Goal: Information Seeking & Learning: Learn about a topic

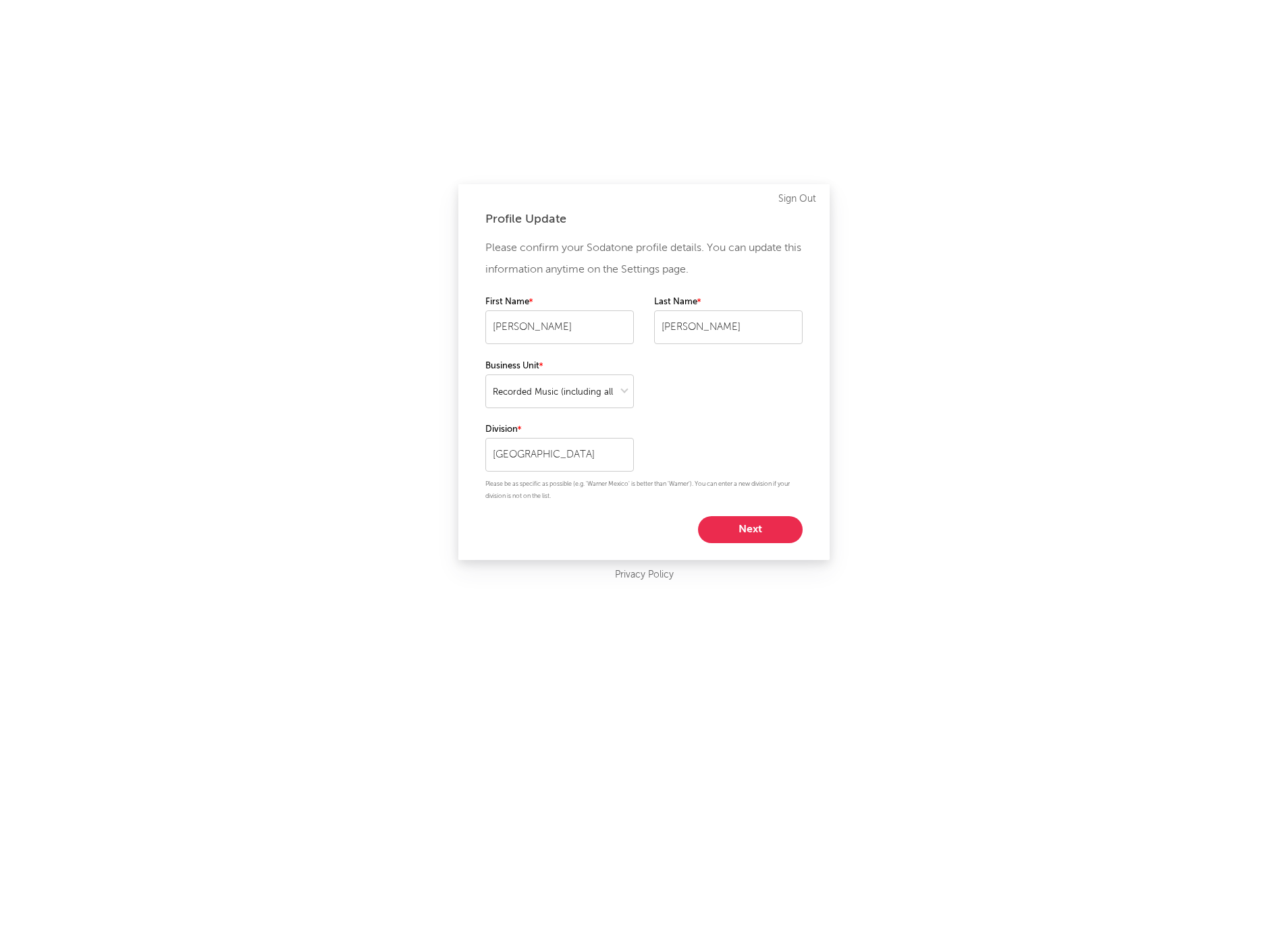
select select "recorded_music"
click at [726, 535] on button "Next" at bounding box center [750, 529] width 105 height 27
select select "other"
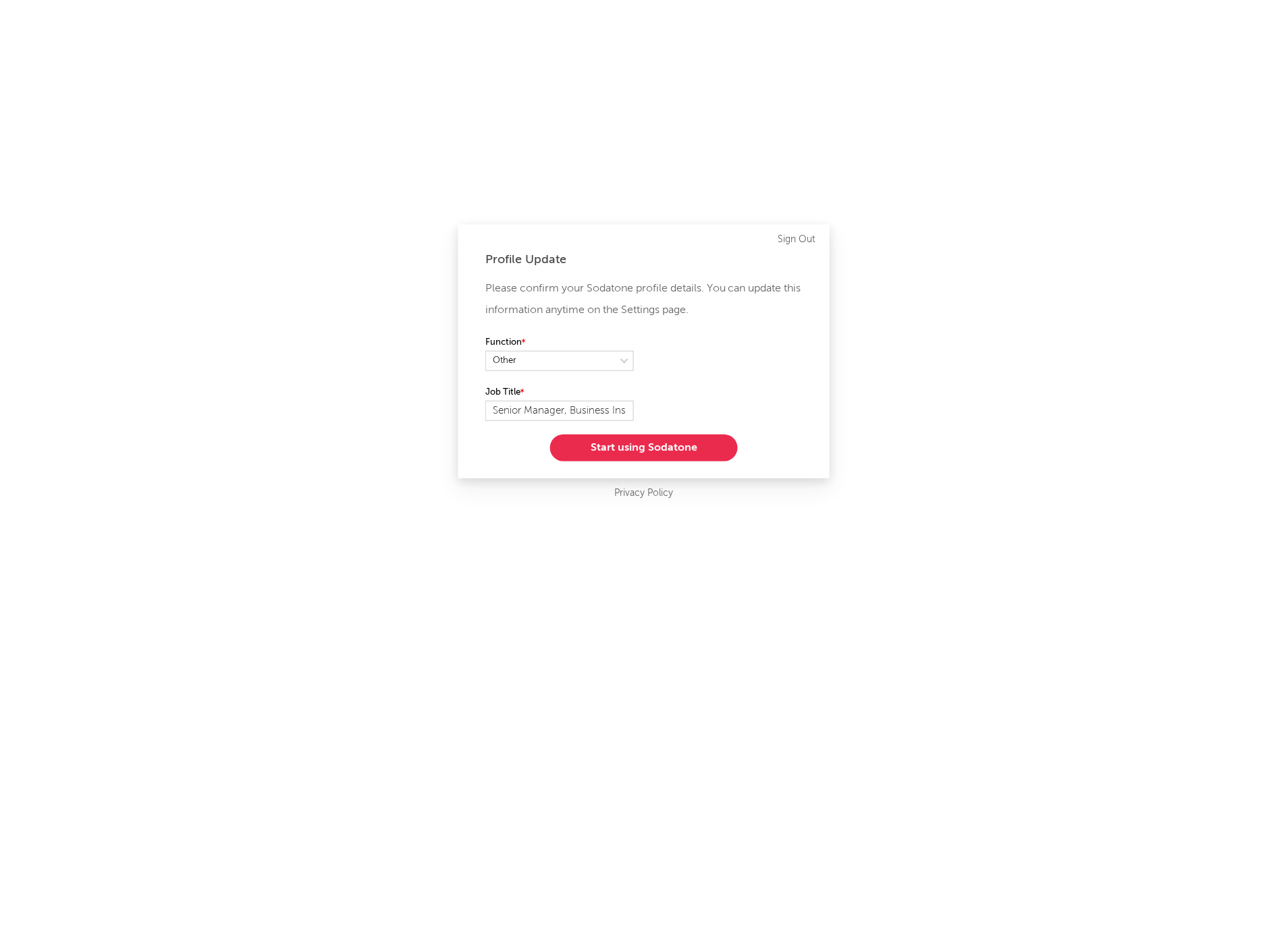
click at [679, 441] on button "Start using Sodatone" at bounding box center [644, 447] width 188 height 27
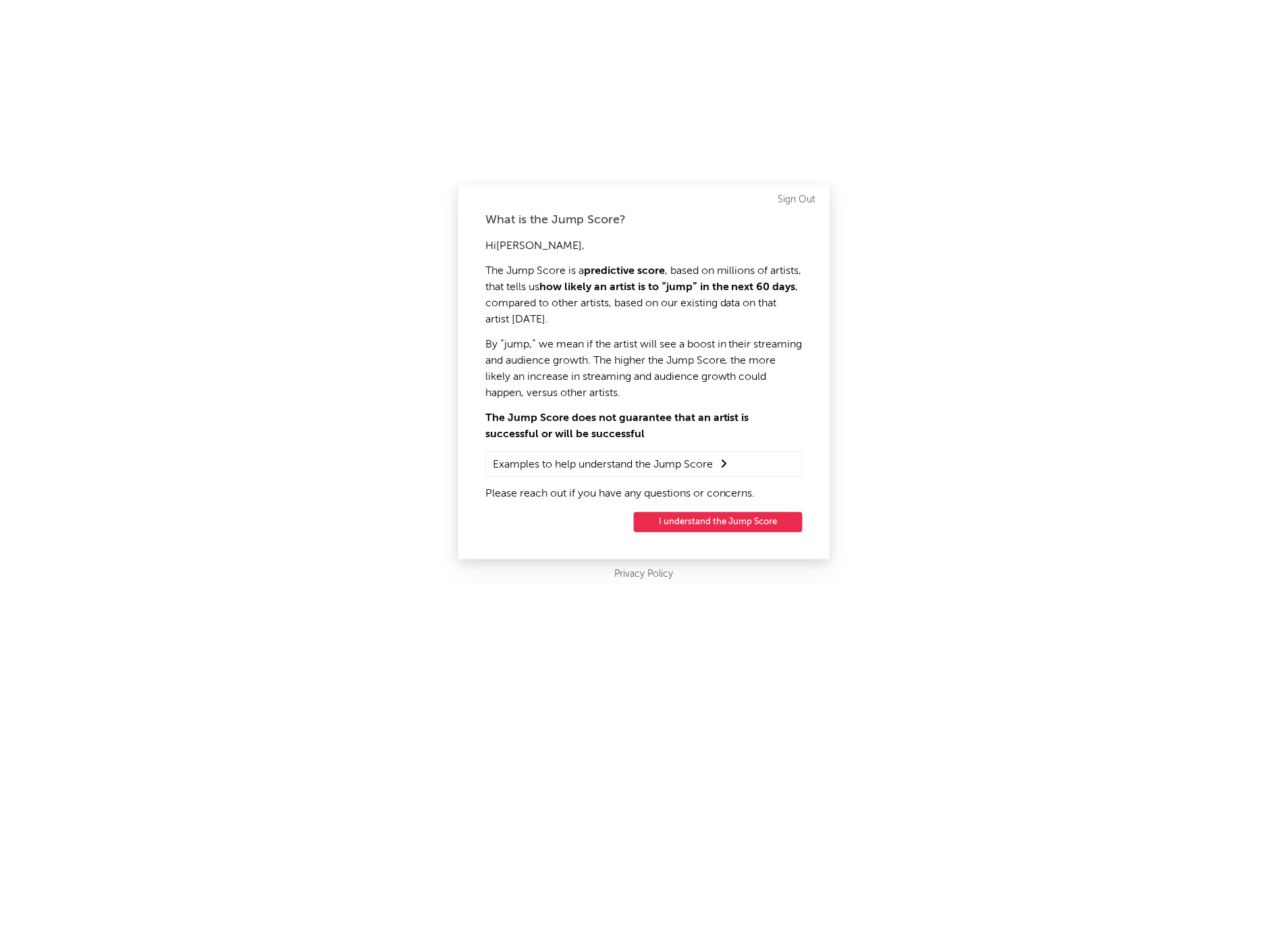
click at [719, 522] on button "I understand the Jump Score" at bounding box center [718, 522] width 169 height 20
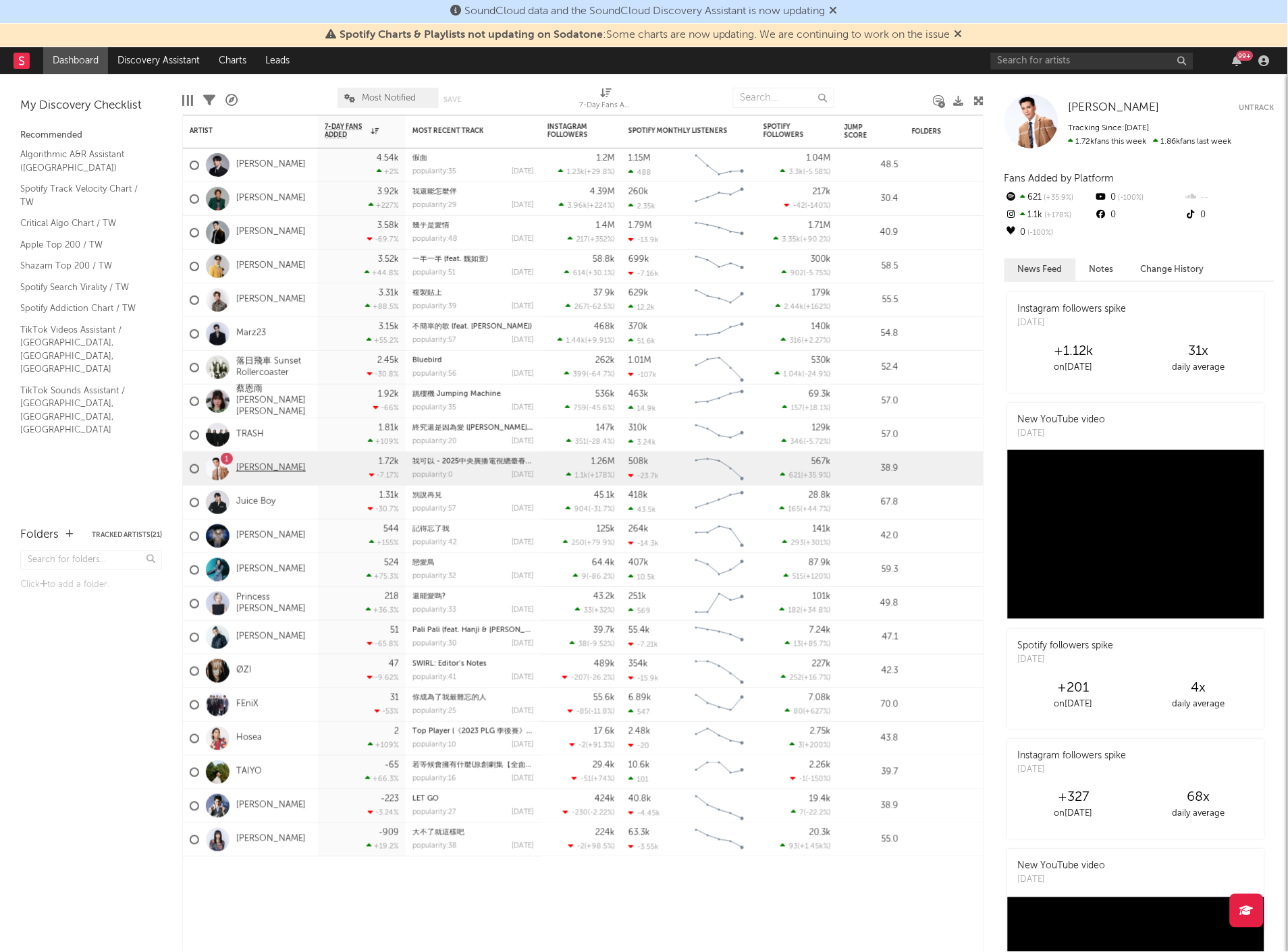
click at [248, 472] on link "[PERSON_NAME]" at bounding box center [271, 468] width 69 height 11
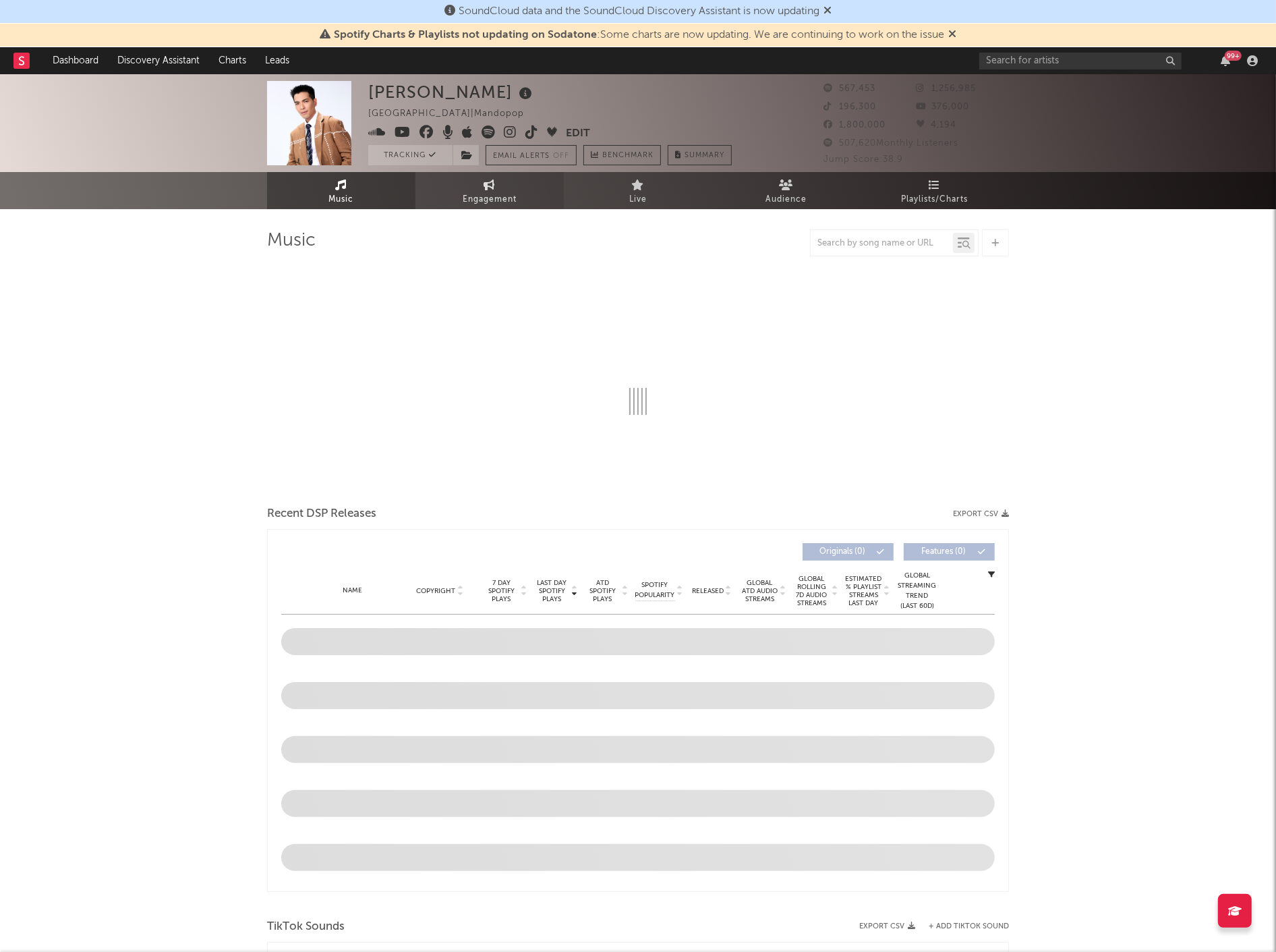
click at [477, 197] on span "Engagement" at bounding box center [489, 200] width 54 height 16
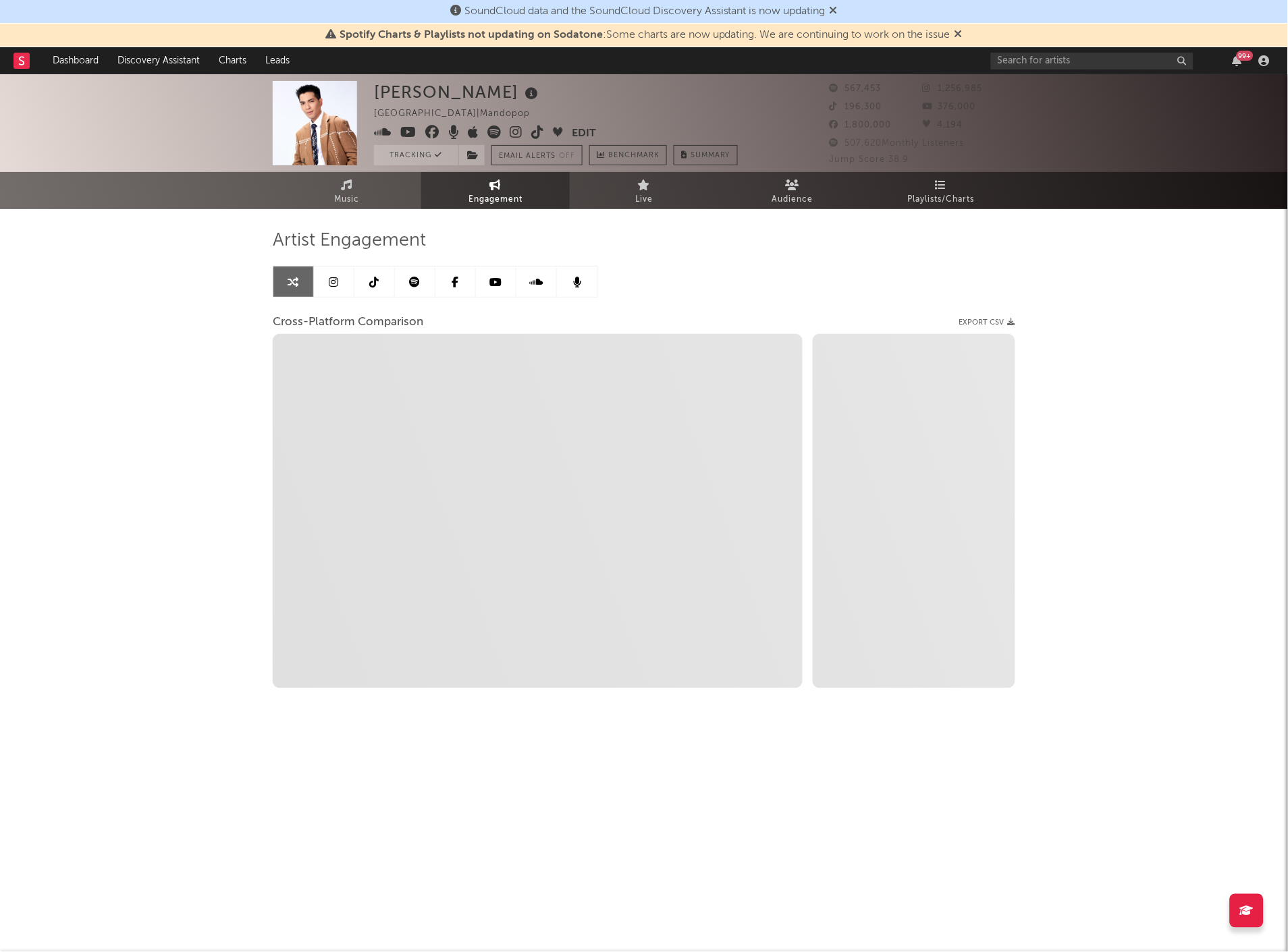
select select "1w"
select select "1m"
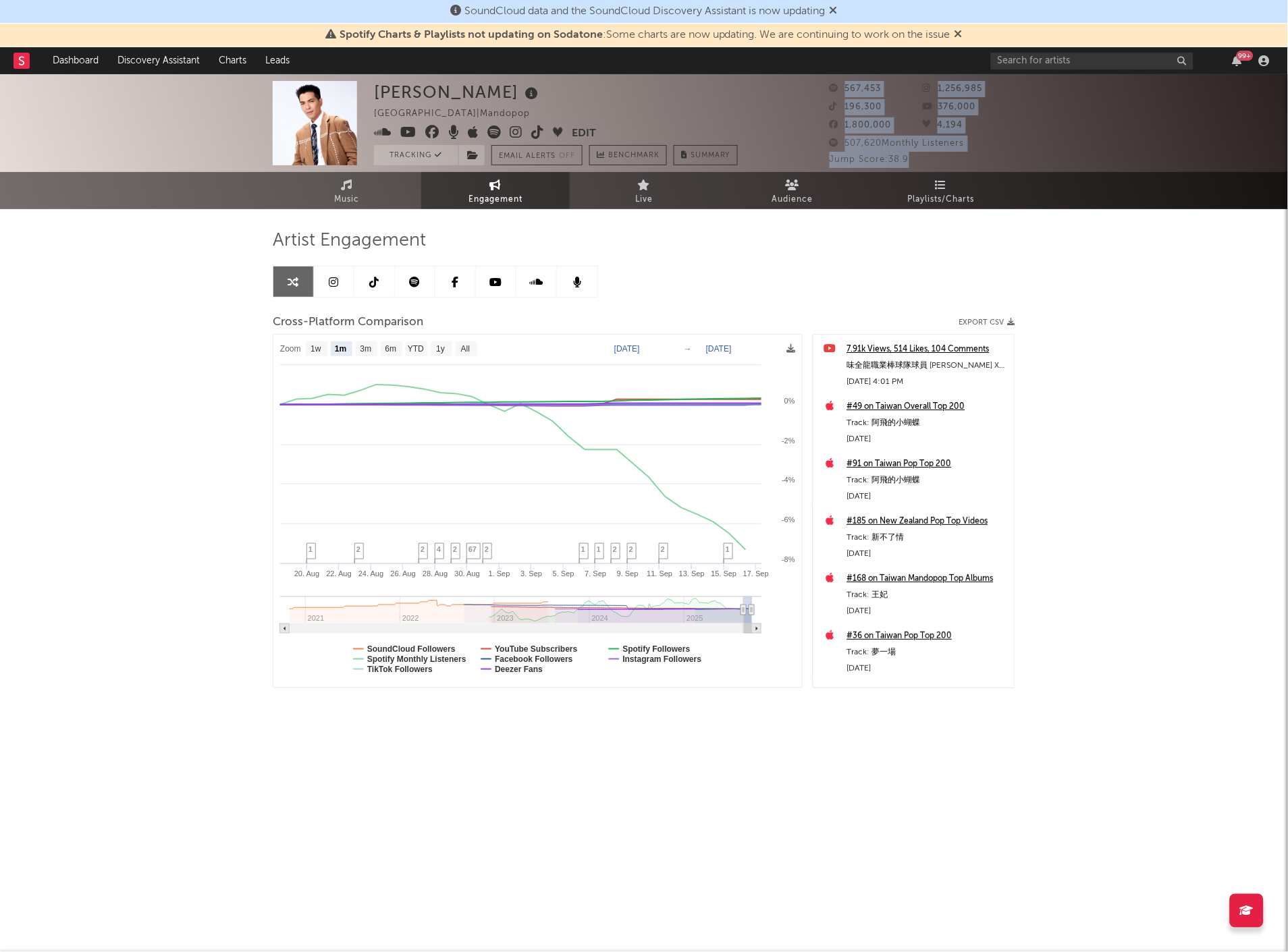
drag, startPoint x: 865, startPoint y: 89, endPoint x: 979, endPoint y: 153, distance: 130.7
click at [979, 153] on div "567,453 1,256,985 196,300 376,000 1,800,000 4,194 507,620 Monthly Listeners Jum…" at bounding box center [922, 124] width 185 height 87
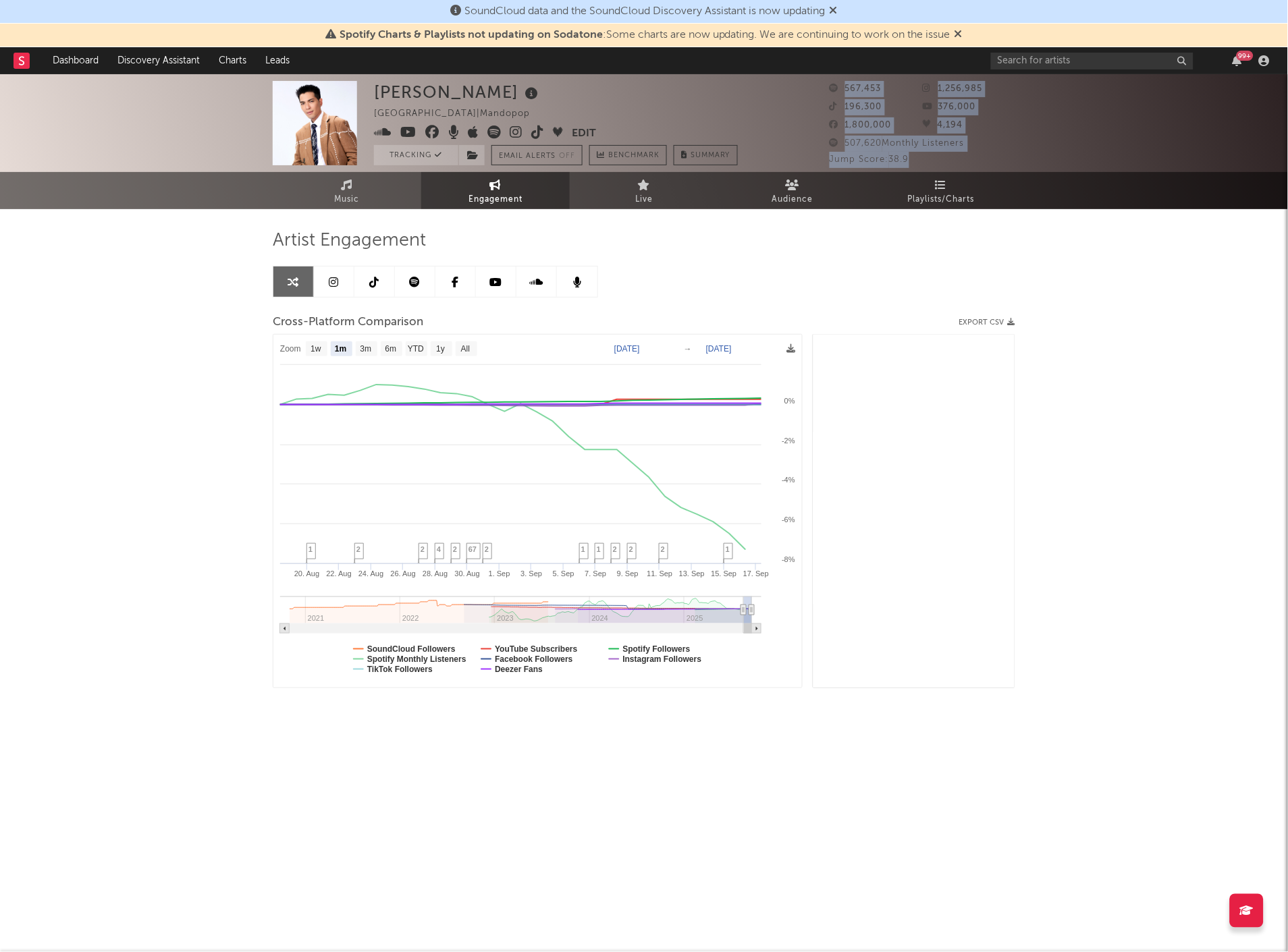
scroll to position [1798, 0]
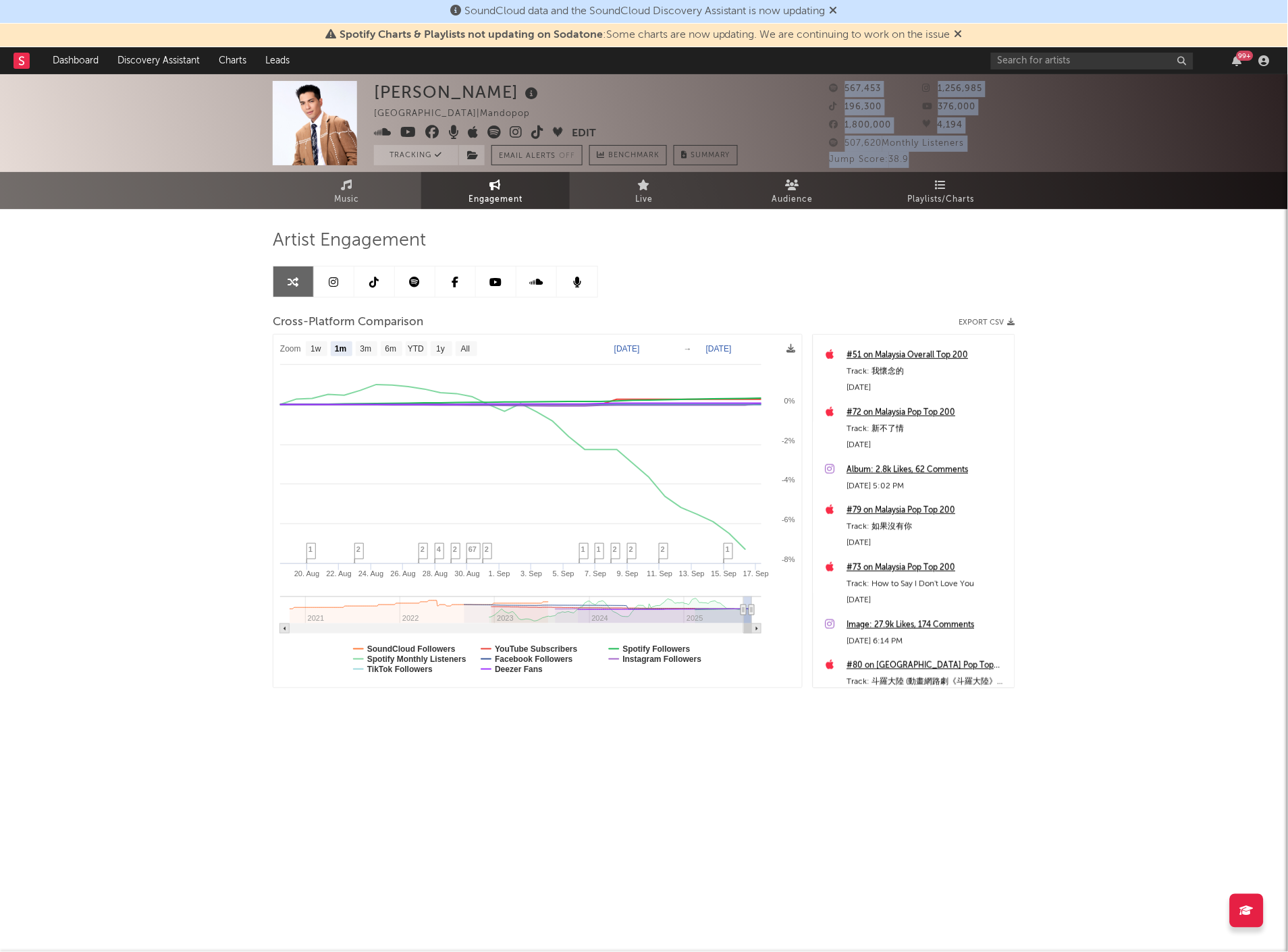
click at [909, 468] on div "Album: 2.8k Likes, 62 Comments" at bounding box center [927, 470] width 160 height 16
click at [1111, 318] on div "[PERSON_NAME] [GEOGRAPHIC_DATA] | Mandopop Edit Tracking Email Alerts Off Bench…" at bounding box center [644, 428] width 1288 height 709
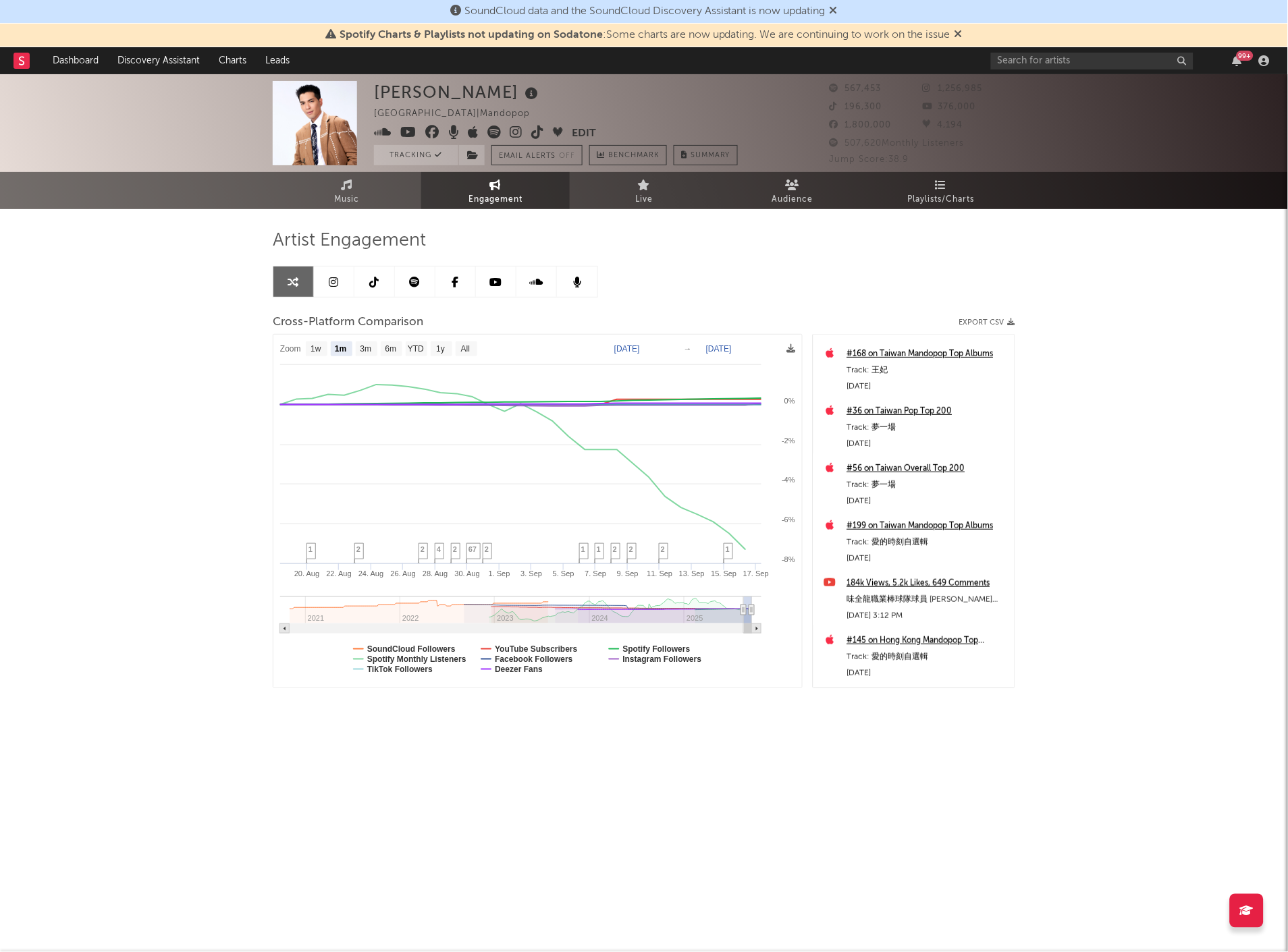
scroll to position [0, 0]
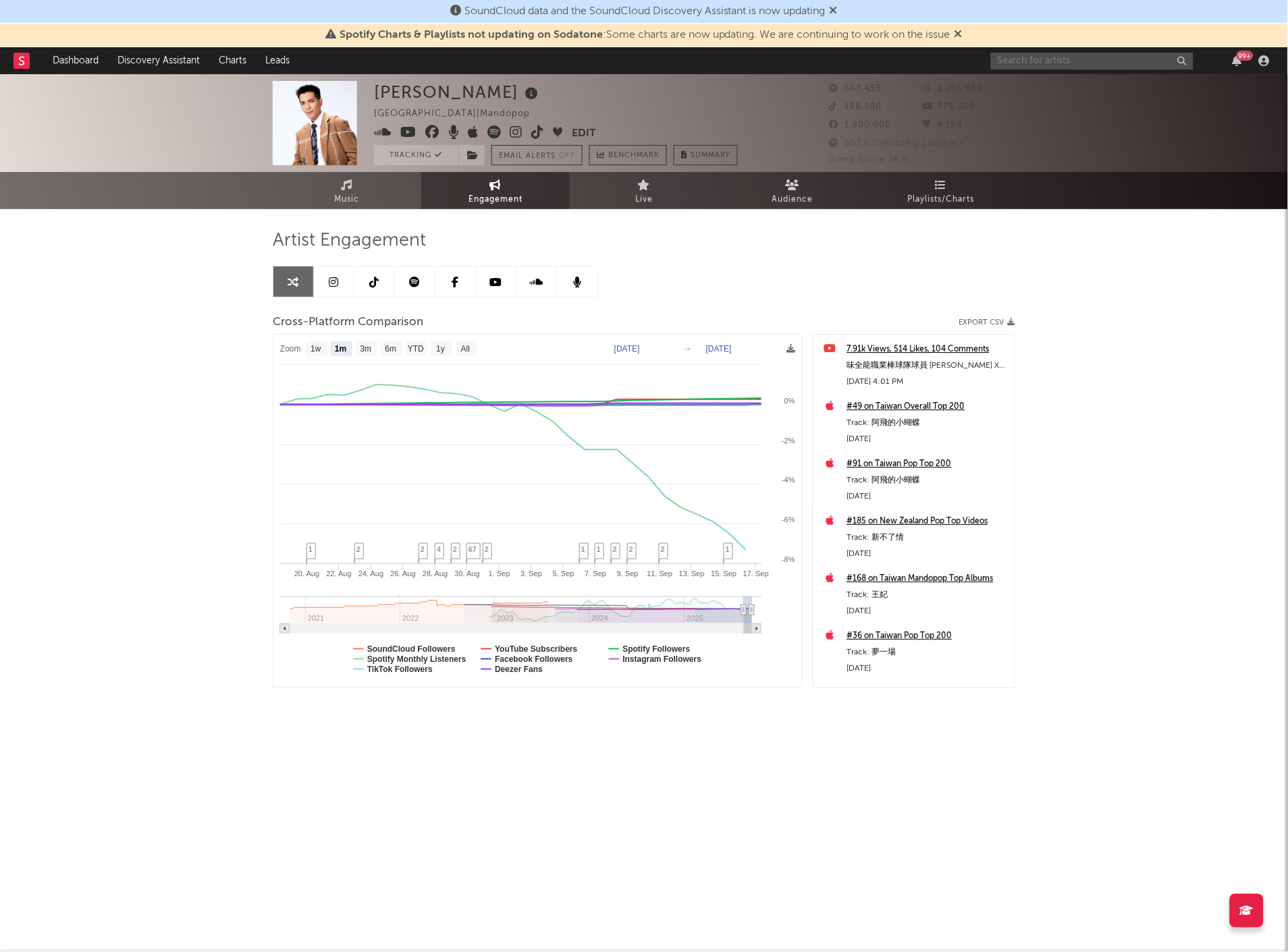
click at [1036, 56] on input "text" at bounding box center [1091, 60] width 202 height 17
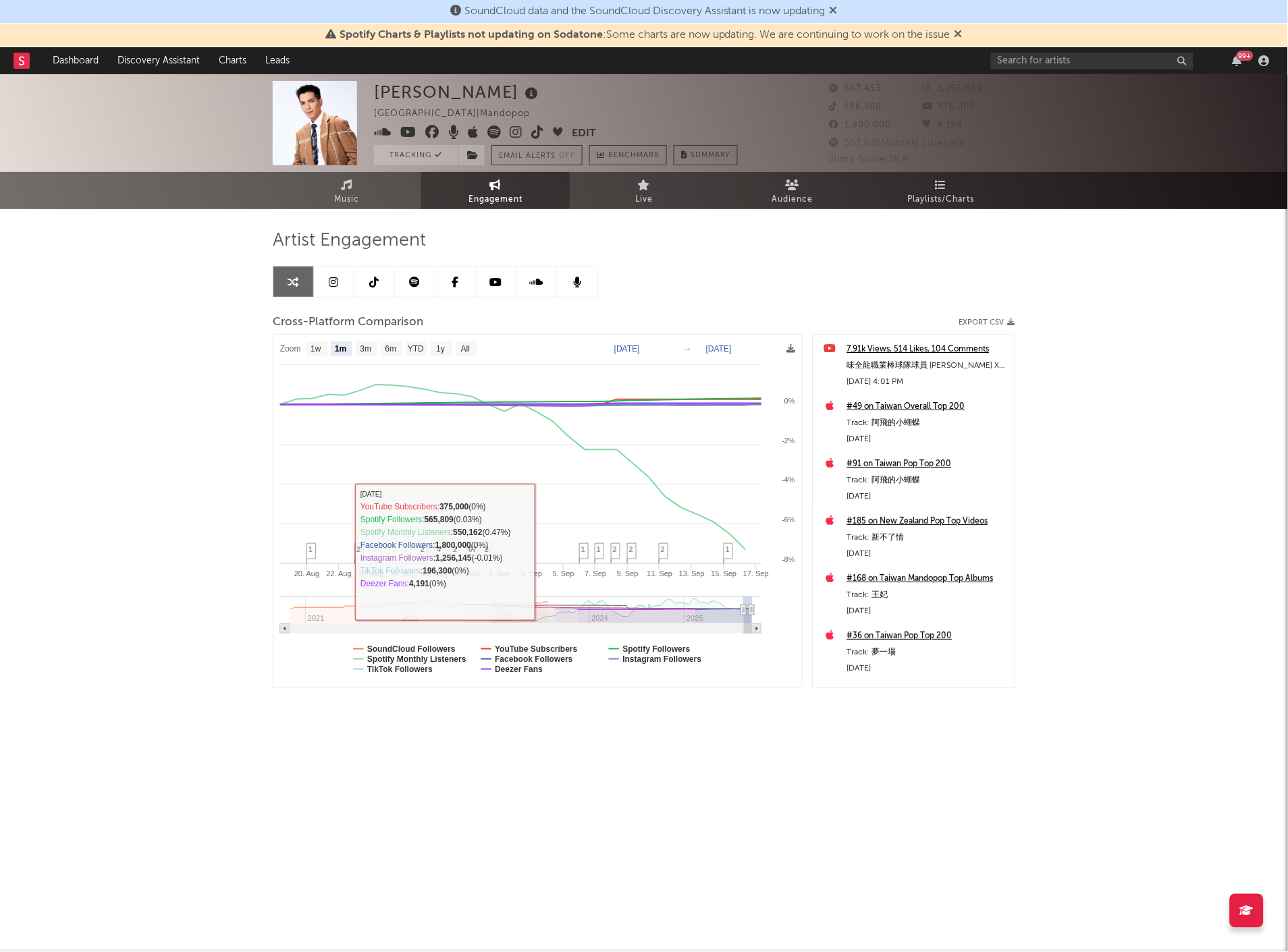
click at [704, 783] on html "SoundCloud data and the SoundCloud Discovery Assistant is now updating Spotify …" at bounding box center [644, 391] width 1288 height 783
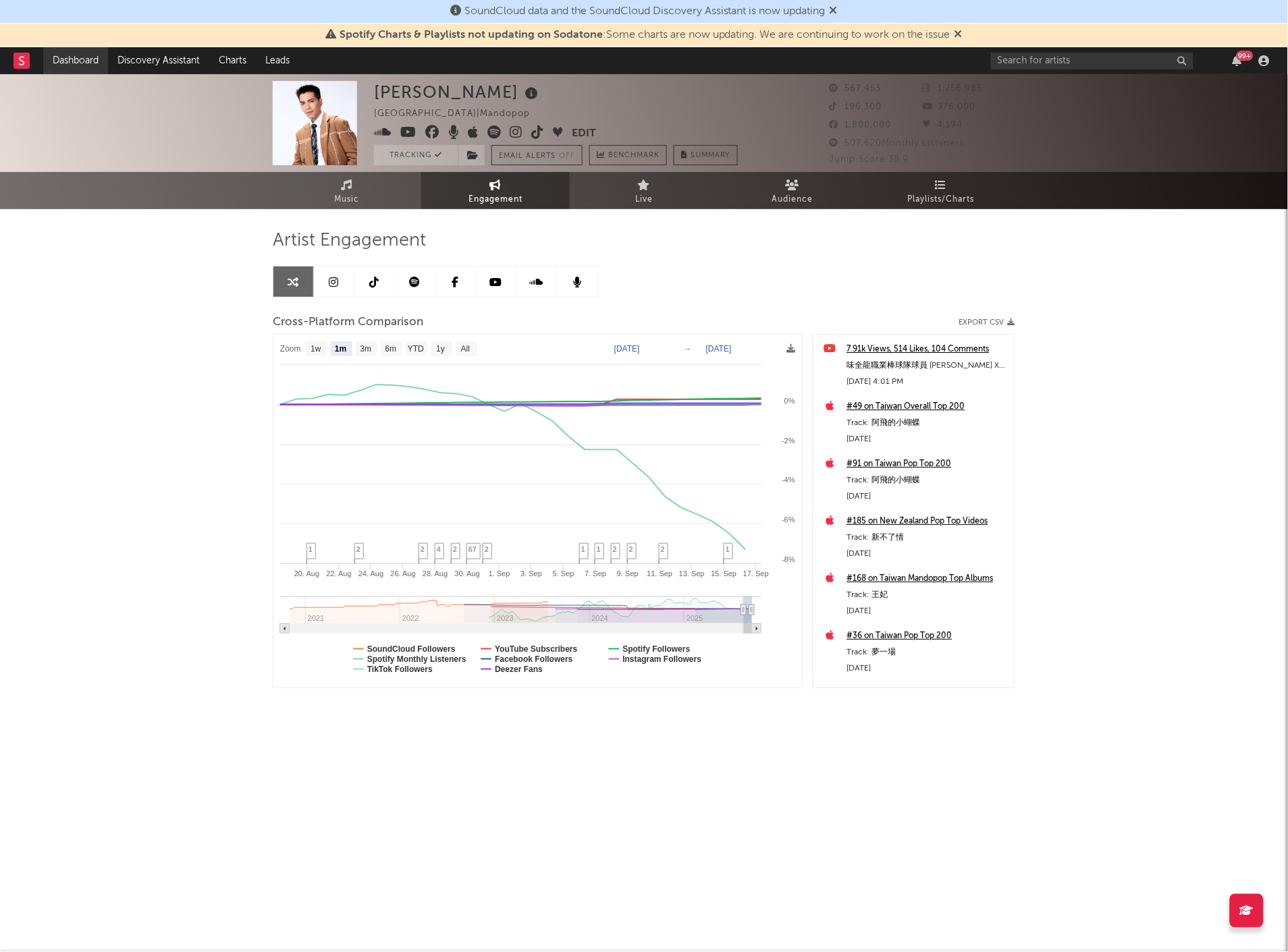
click at [63, 55] on link "Dashboard" at bounding box center [76, 60] width 65 height 27
